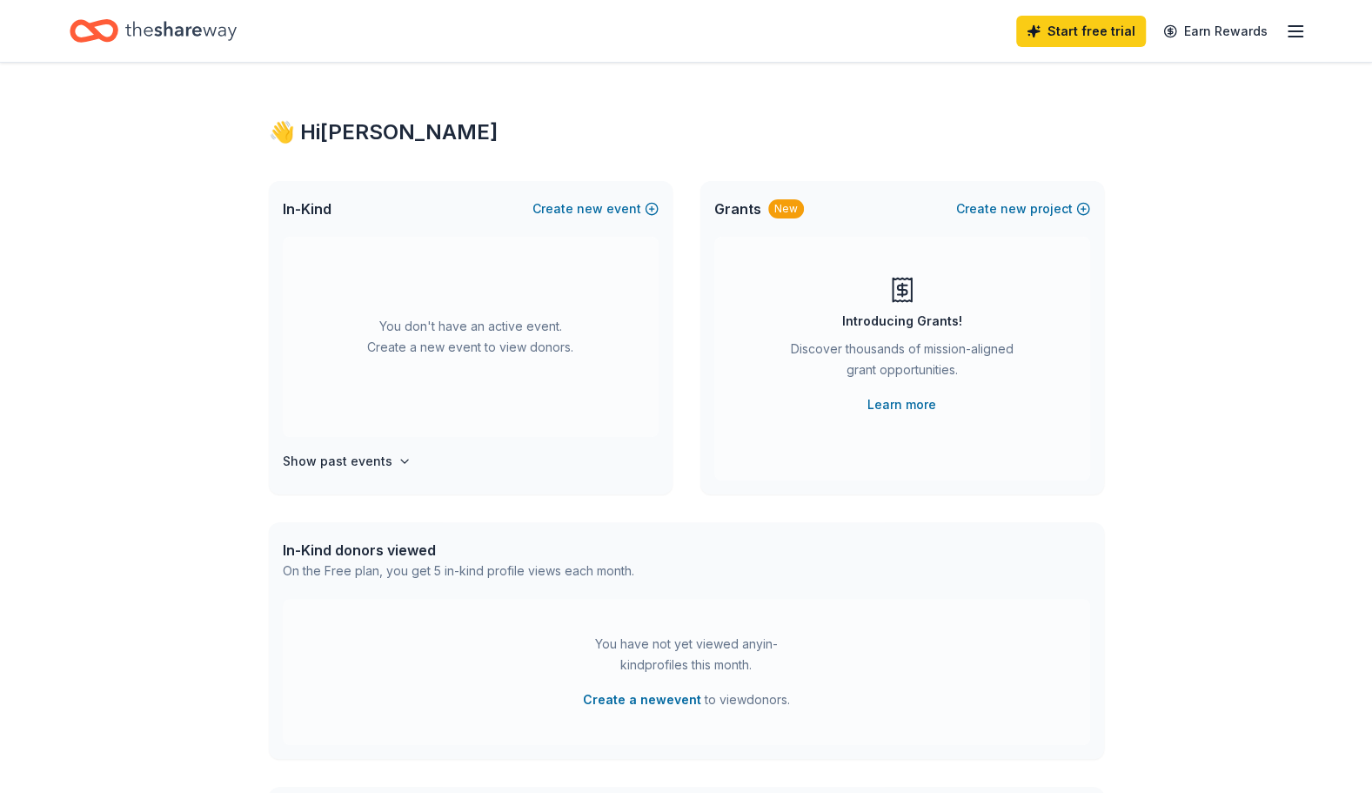
click at [496, 273] on div "You don't have an active event. Create a new event to view donors." at bounding box center [471, 337] width 376 height 200
click at [1288, 33] on icon "button" at bounding box center [1295, 31] width 21 height 21
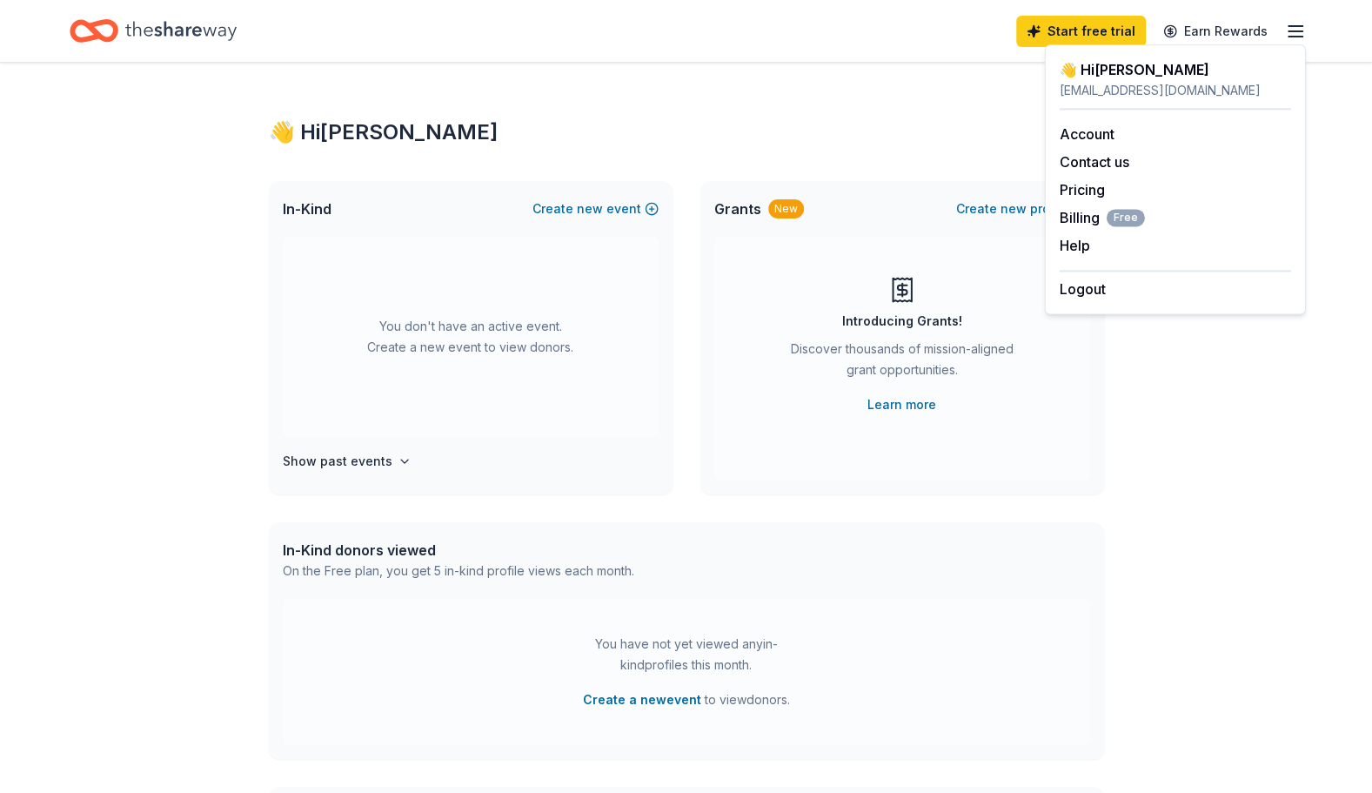
click at [965, 124] on div "👋 Hi [PERSON_NAME]" at bounding box center [686, 132] width 835 height 28
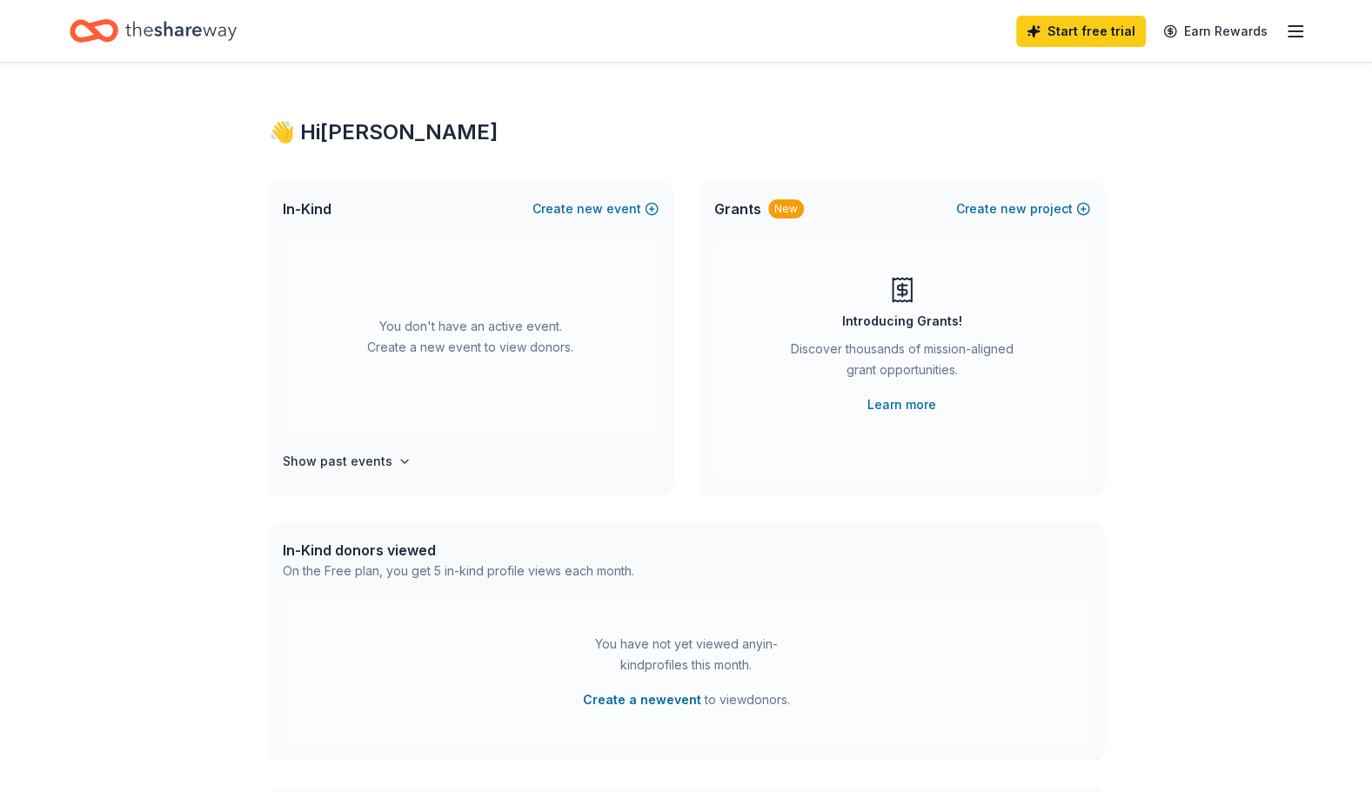
drag, startPoint x: 591, startPoint y: 202, endPoint x: 588, endPoint y: 191, distance: 10.8
click at [588, 191] on div "In-Kind Create new event" at bounding box center [471, 209] width 404 height 56
click at [1292, 27] on icon "button" at bounding box center [1295, 31] width 21 height 21
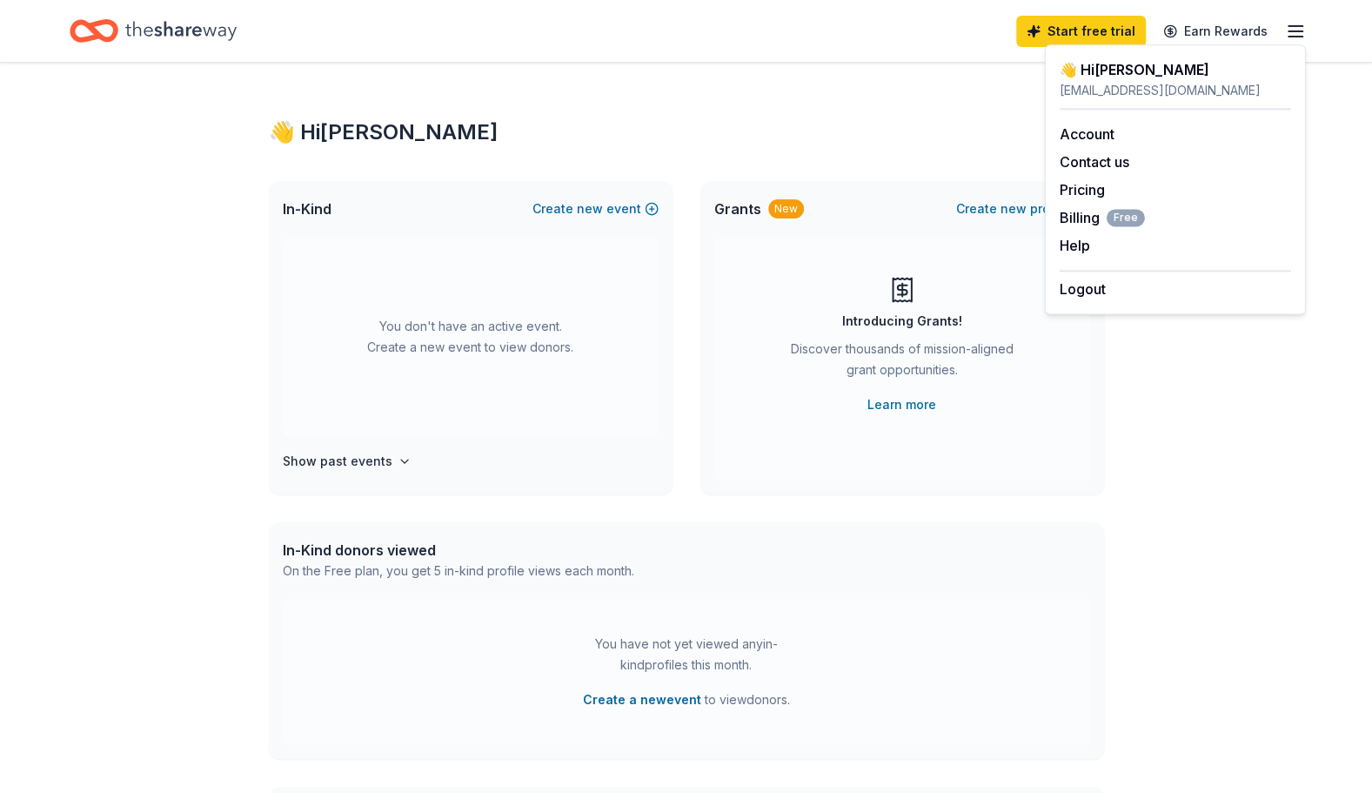
click at [608, 214] on button "Create new event" at bounding box center [596, 208] width 126 height 21
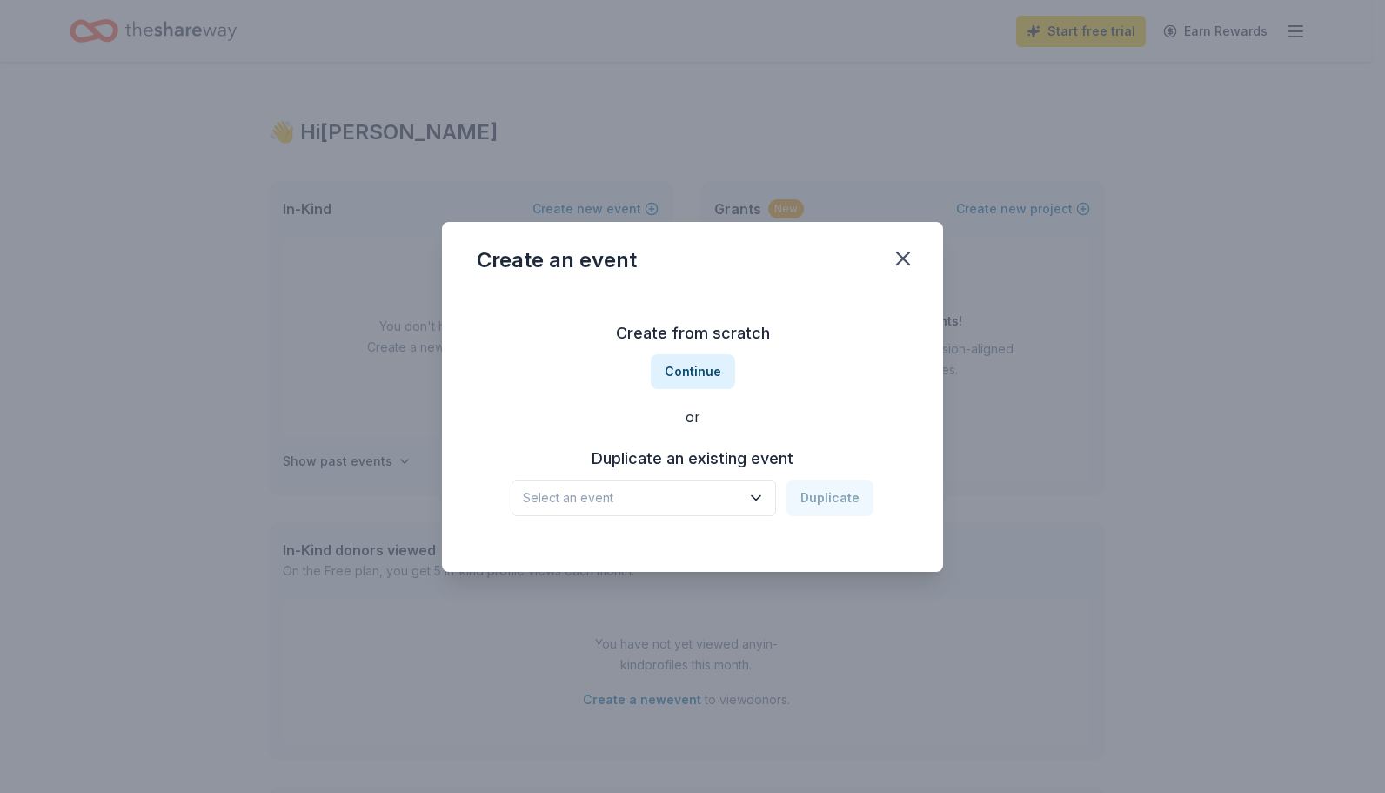
click at [682, 489] on span "Select an event" at bounding box center [632, 497] width 218 height 21
click at [629, 561] on div "[DATE] · IL" at bounding box center [613, 565] width 167 height 21
click at [827, 489] on button "Duplicate" at bounding box center [830, 497] width 87 height 37
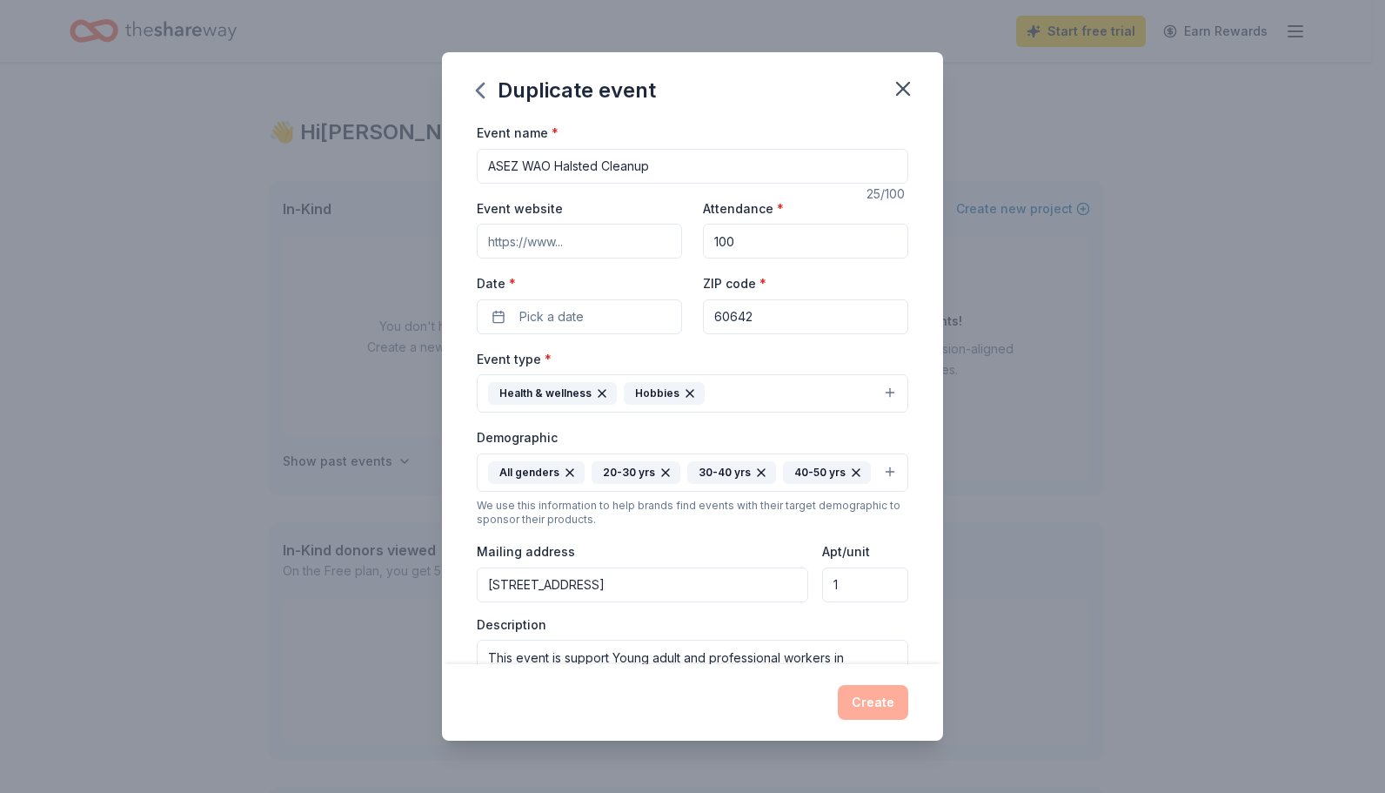
click at [621, 245] on input "Event website" at bounding box center [579, 241] width 205 height 35
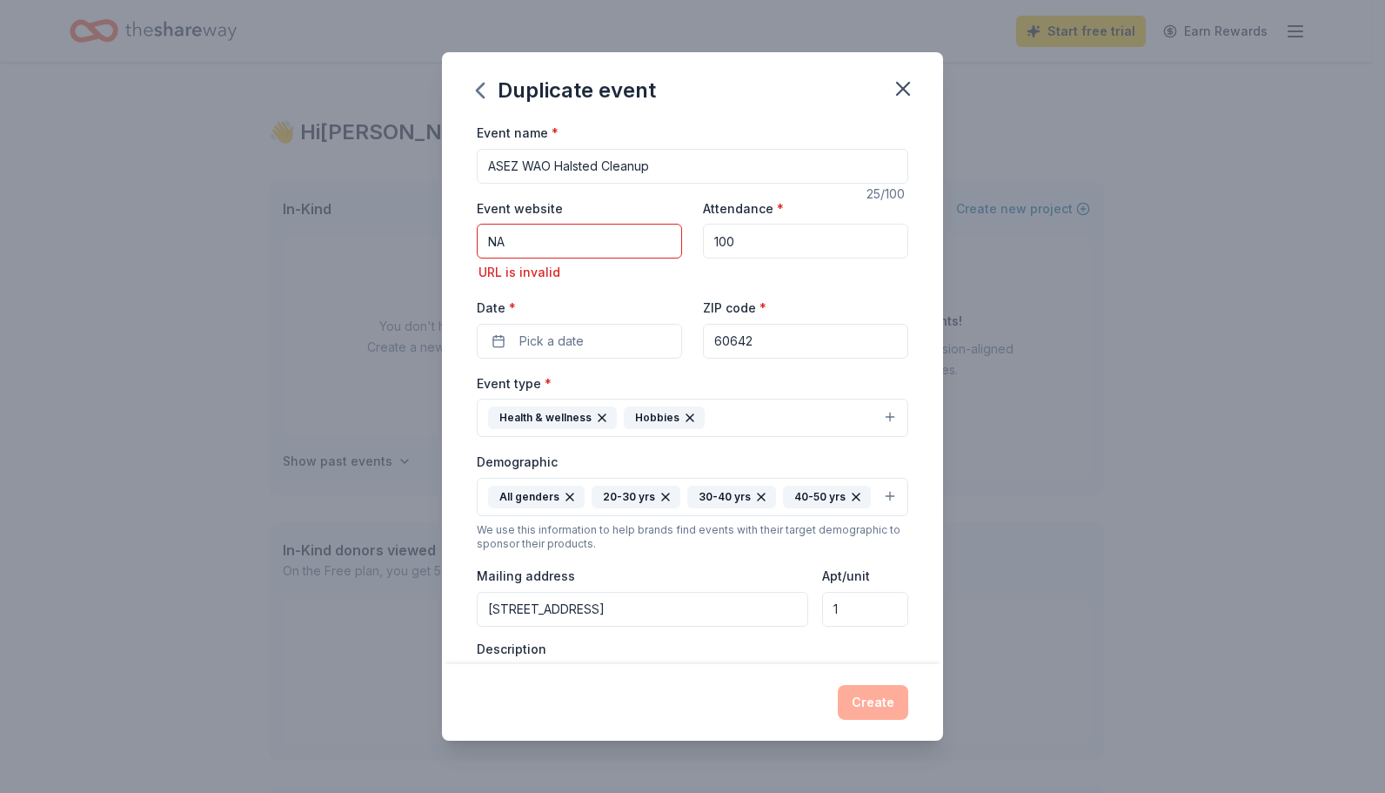
click at [577, 309] on div "Date * Pick a date" at bounding box center [579, 328] width 205 height 62
click at [557, 338] on span "Pick a date" at bounding box center [552, 341] width 64 height 21
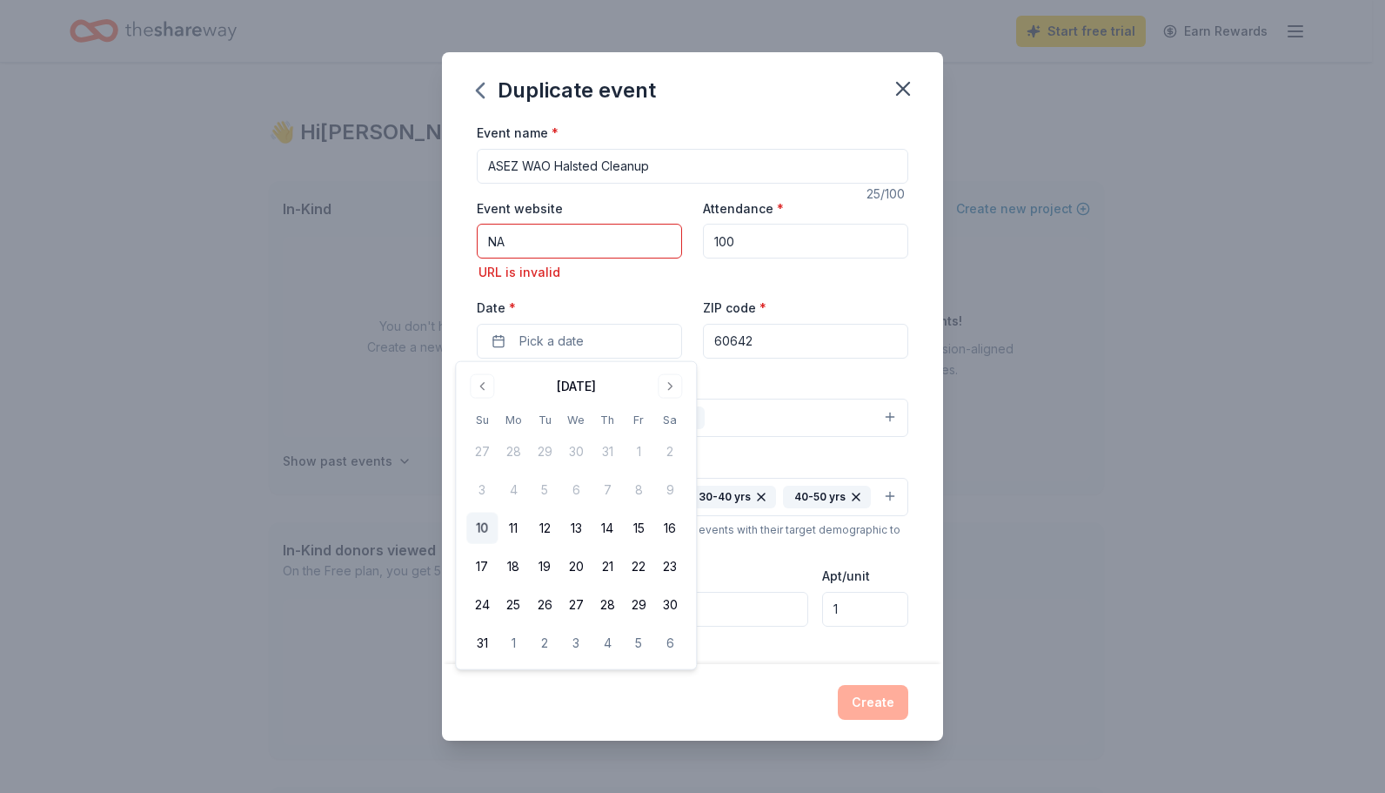
click at [532, 244] on input "NA" at bounding box center [579, 241] width 205 height 35
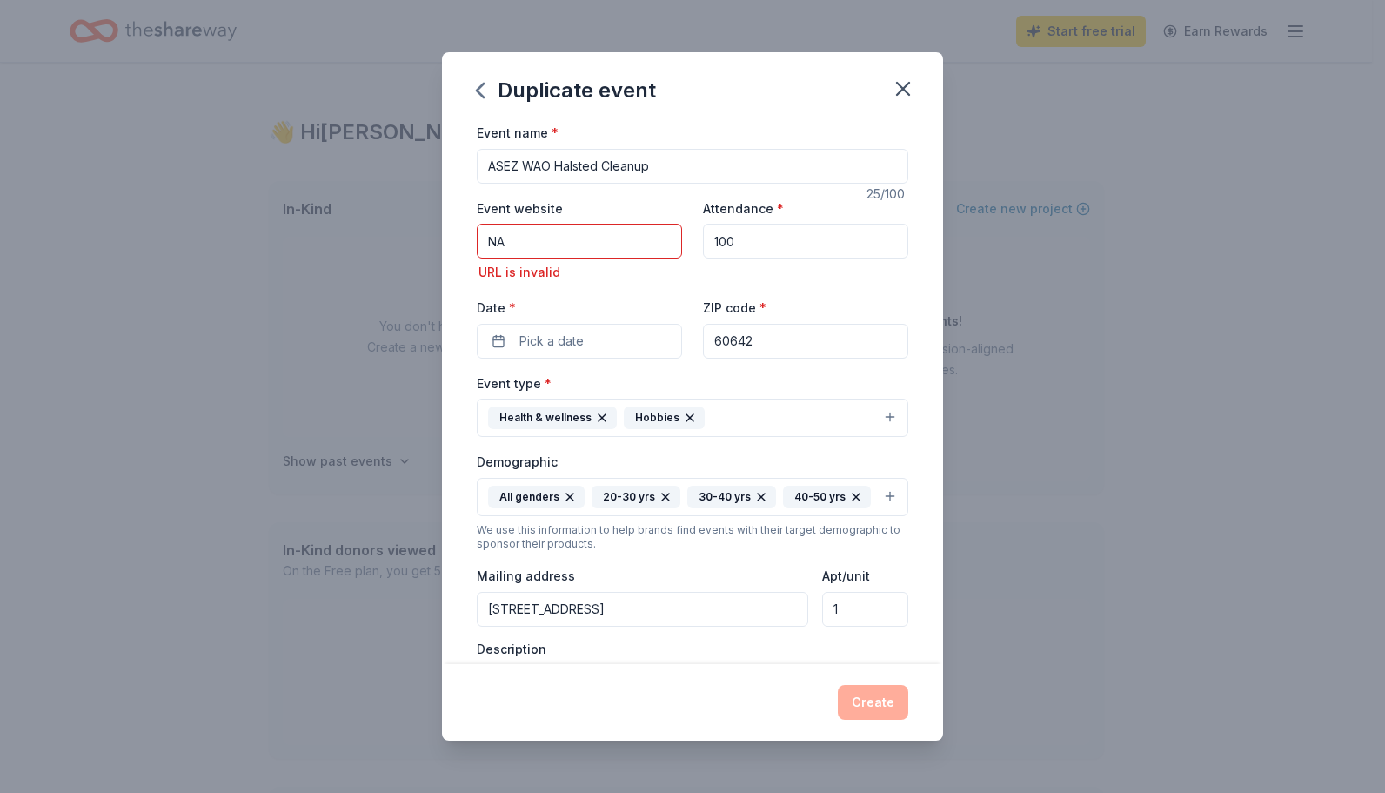
type input "N"
type input "n"
type input "[DOMAIN_NAME]"
click at [593, 331] on button "Pick a date" at bounding box center [579, 341] width 205 height 35
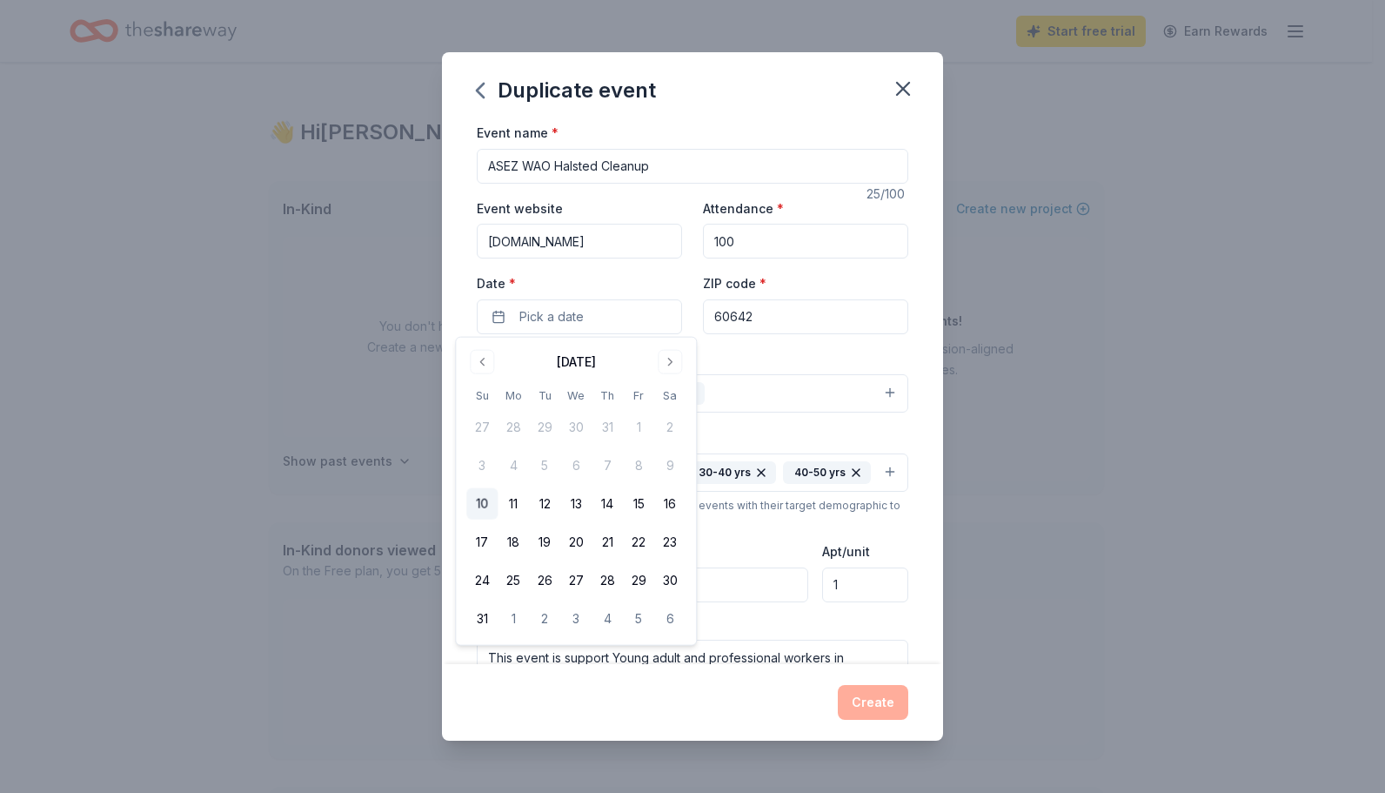
click at [667, 365] on button "Go to next month" at bounding box center [670, 362] width 24 height 24
click at [485, 466] on button "7" at bounding box center [481, 465] width 31 height 31
click at [754, 359] on div "Event type * Health & wellness Hobbies" at bounding box center [693, 380] width 432 height 65
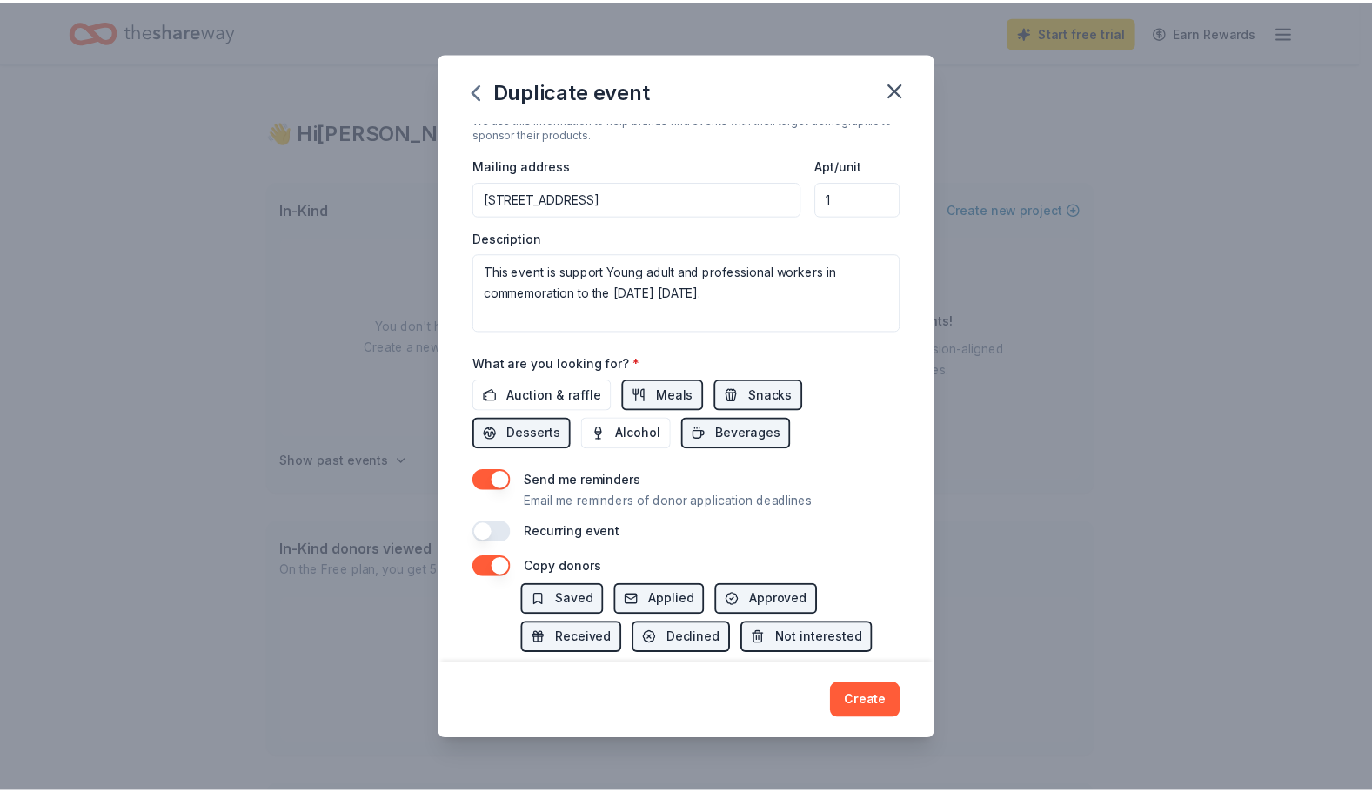
scroll to position [479, 0]
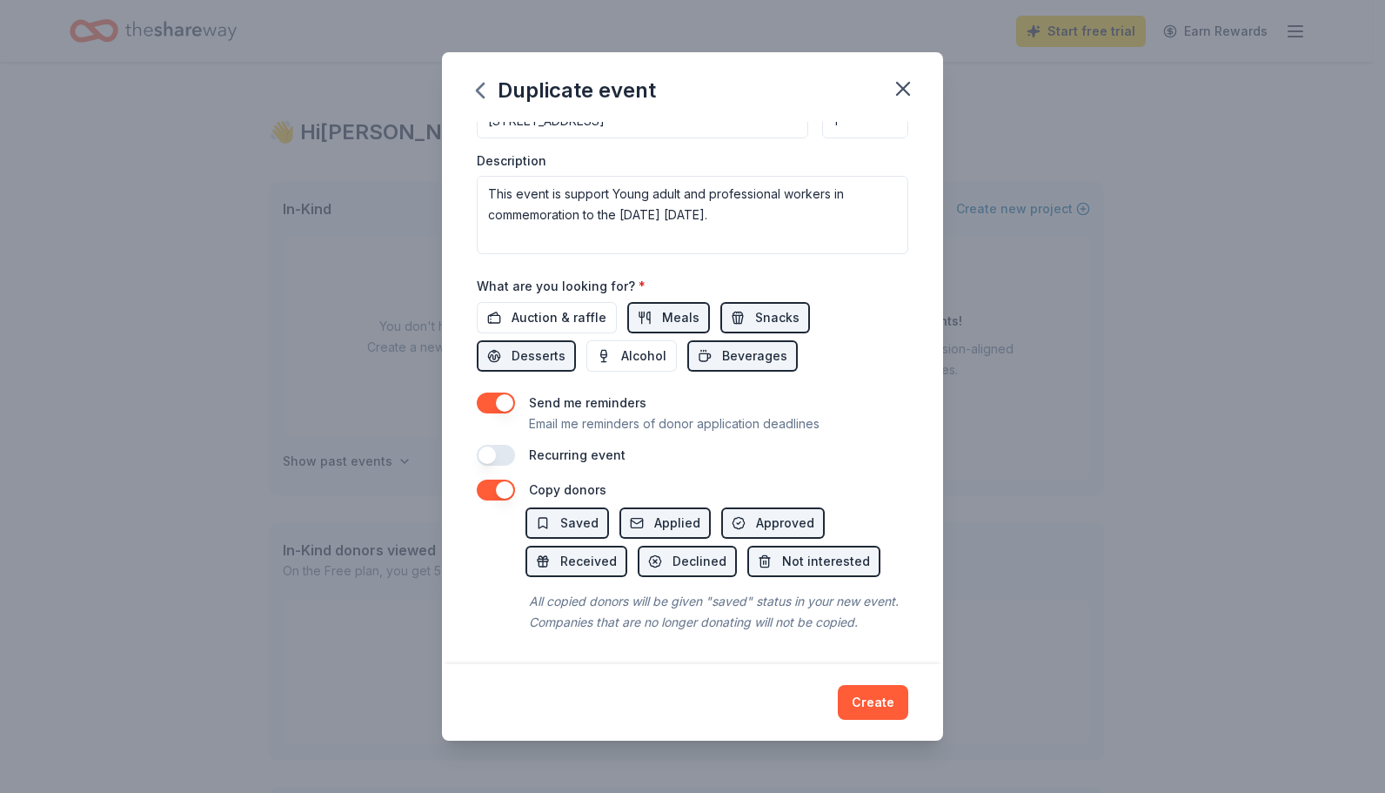
click at [868, 693] on button "Create" at bounding box center [873, 702] width 70 height 35
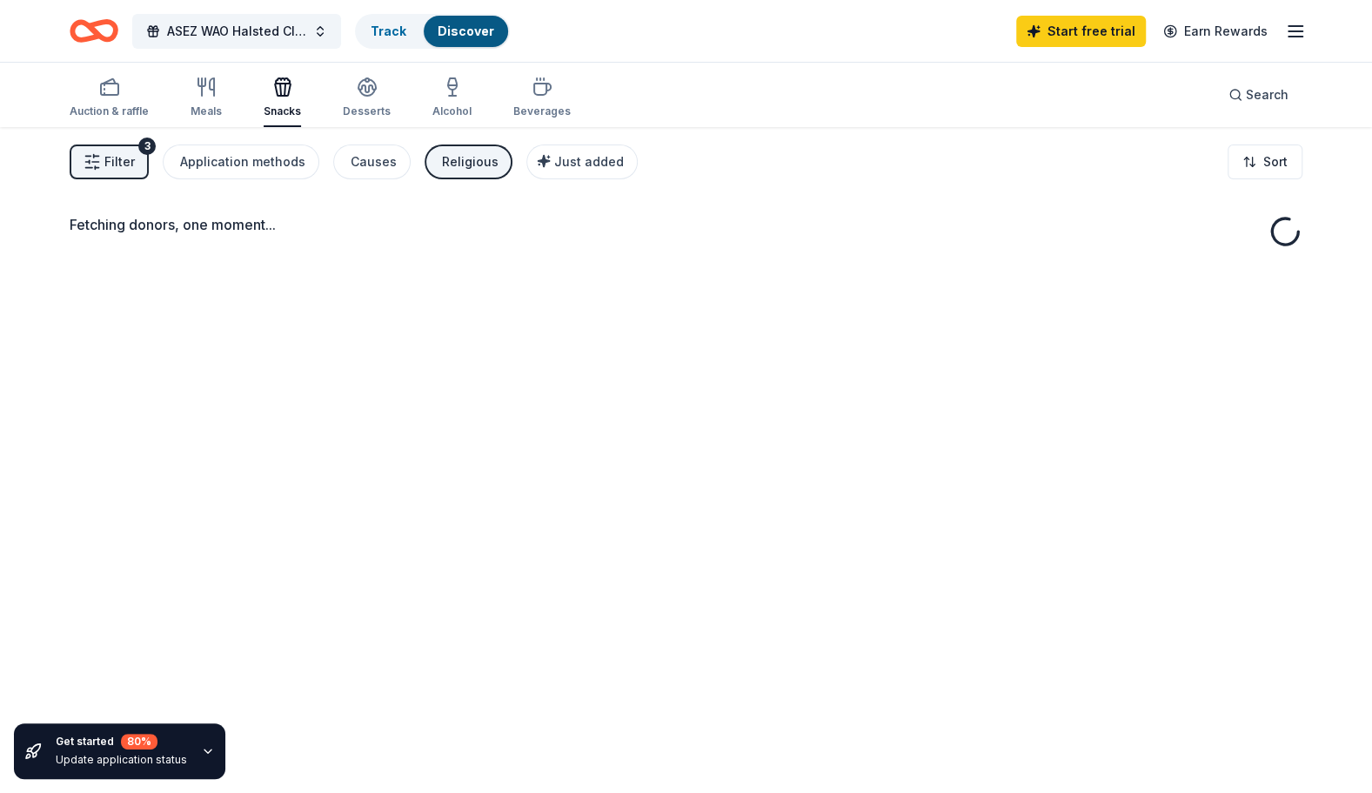
click at [583, 276] on div "Fetching donors, one moment..." at bounding box center [686, 523] width 1372 height 793
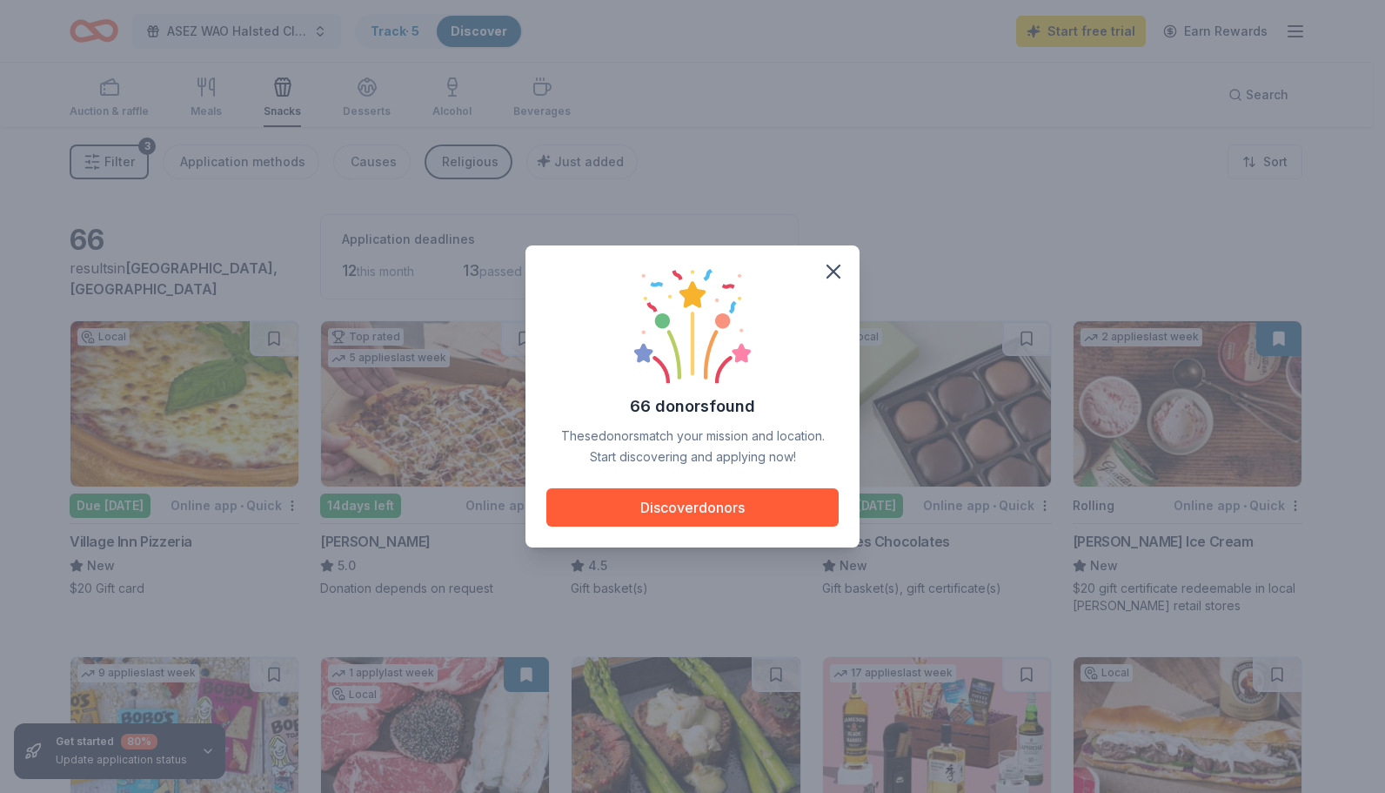
click at [834, 265] on icon "button" at bounding box center [833, 271] width 24 height 24
